Goal: Task Accomplishment & Management: Manage account settings

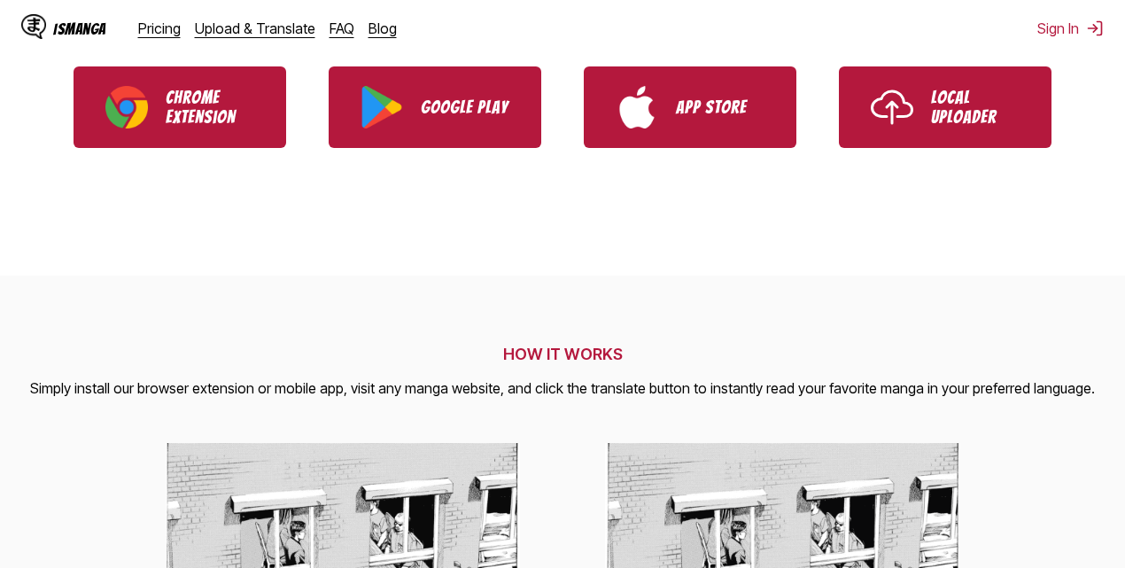
scroll to position [620, 0]
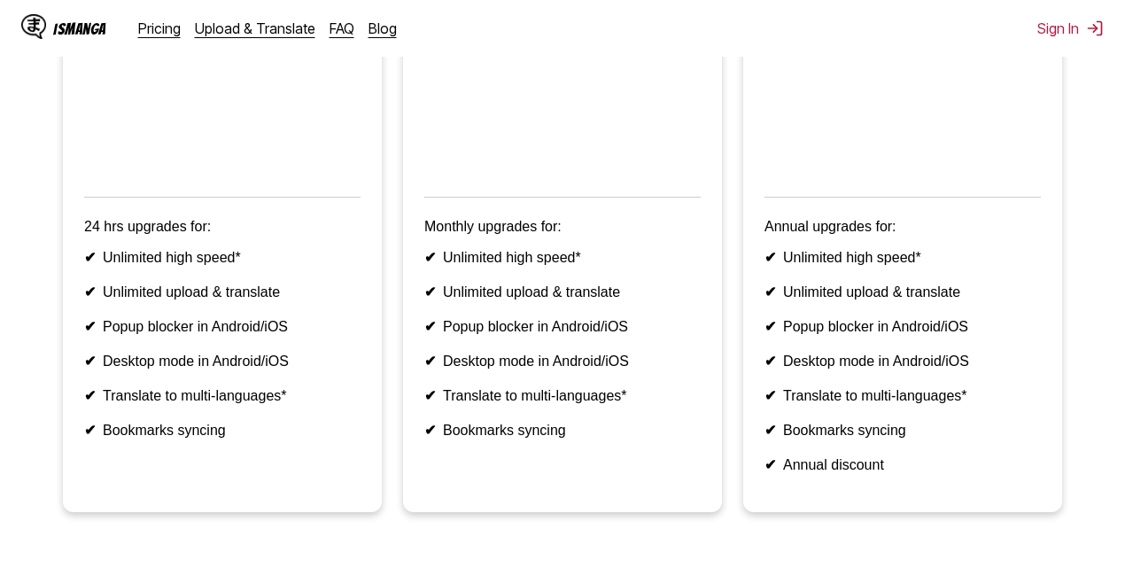
scroll to position [606, 0]
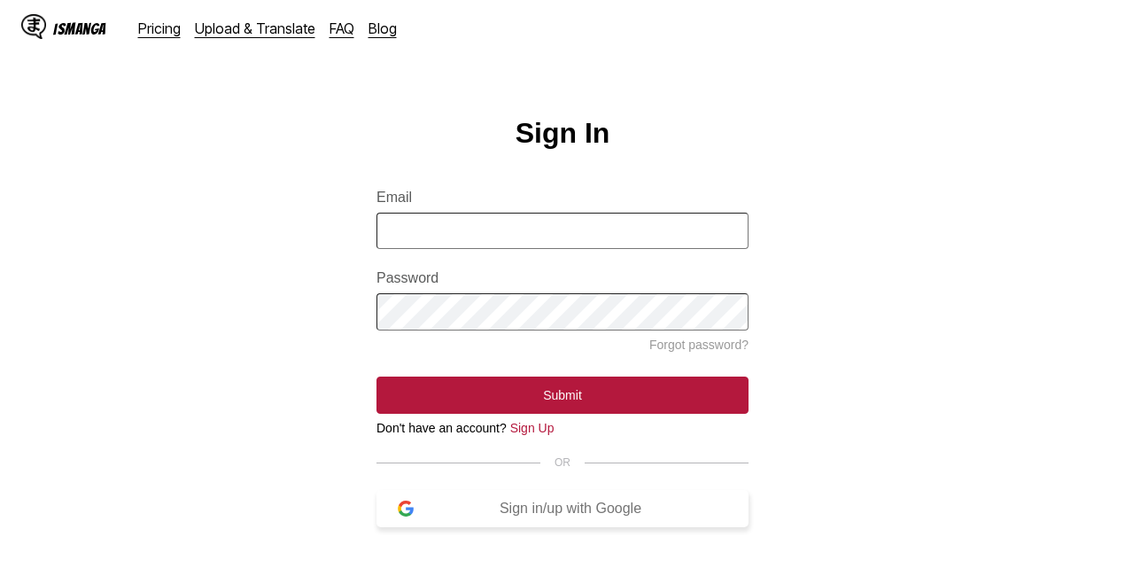
click at [513, 516] on div "Sign in/up with Google" at bounding box center [571, 509] width 314 height 16
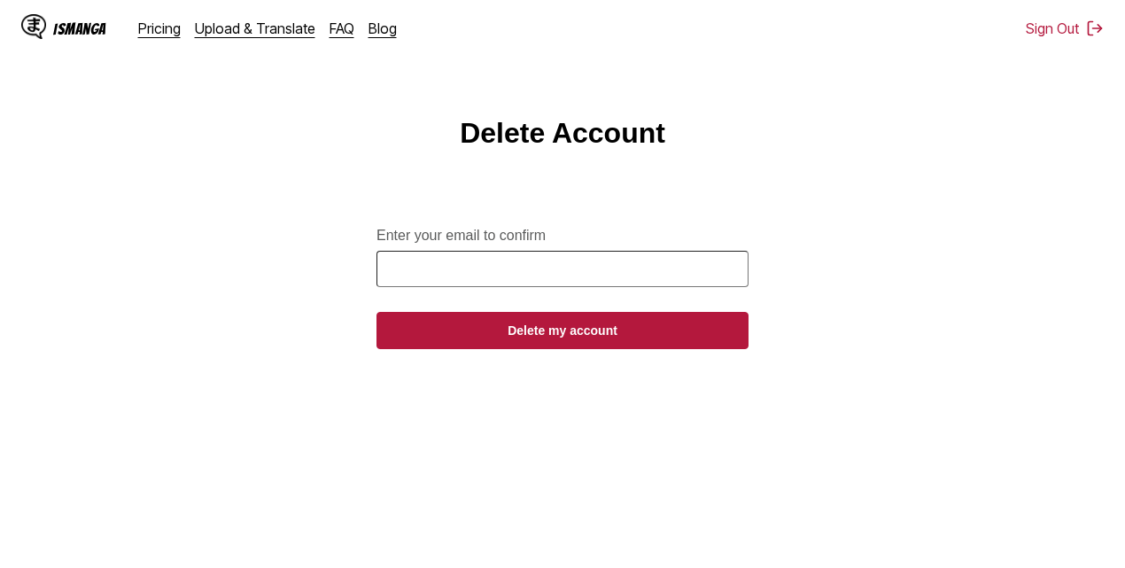
click at [501, 284] on input "Enter your email to confirm" at bounding box center [563, 269] width 372 height 36
type input "**********"
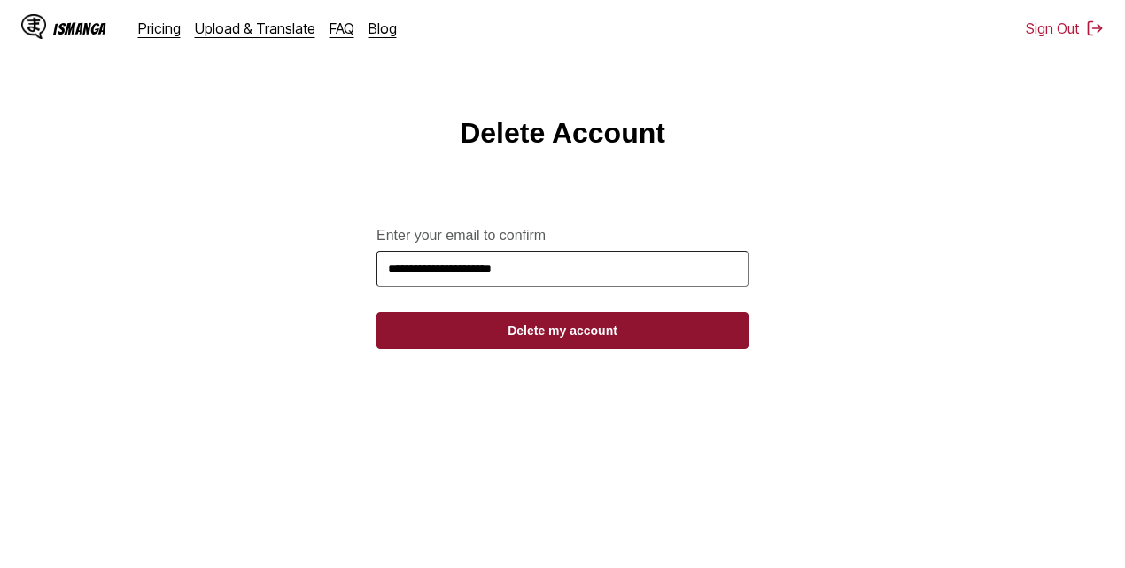
click at [501, 340] on button "Delete my account" at bounding box center [563, 330] width 372 height 37
